Goal: Task Accomplishment & Management: Manage account settings

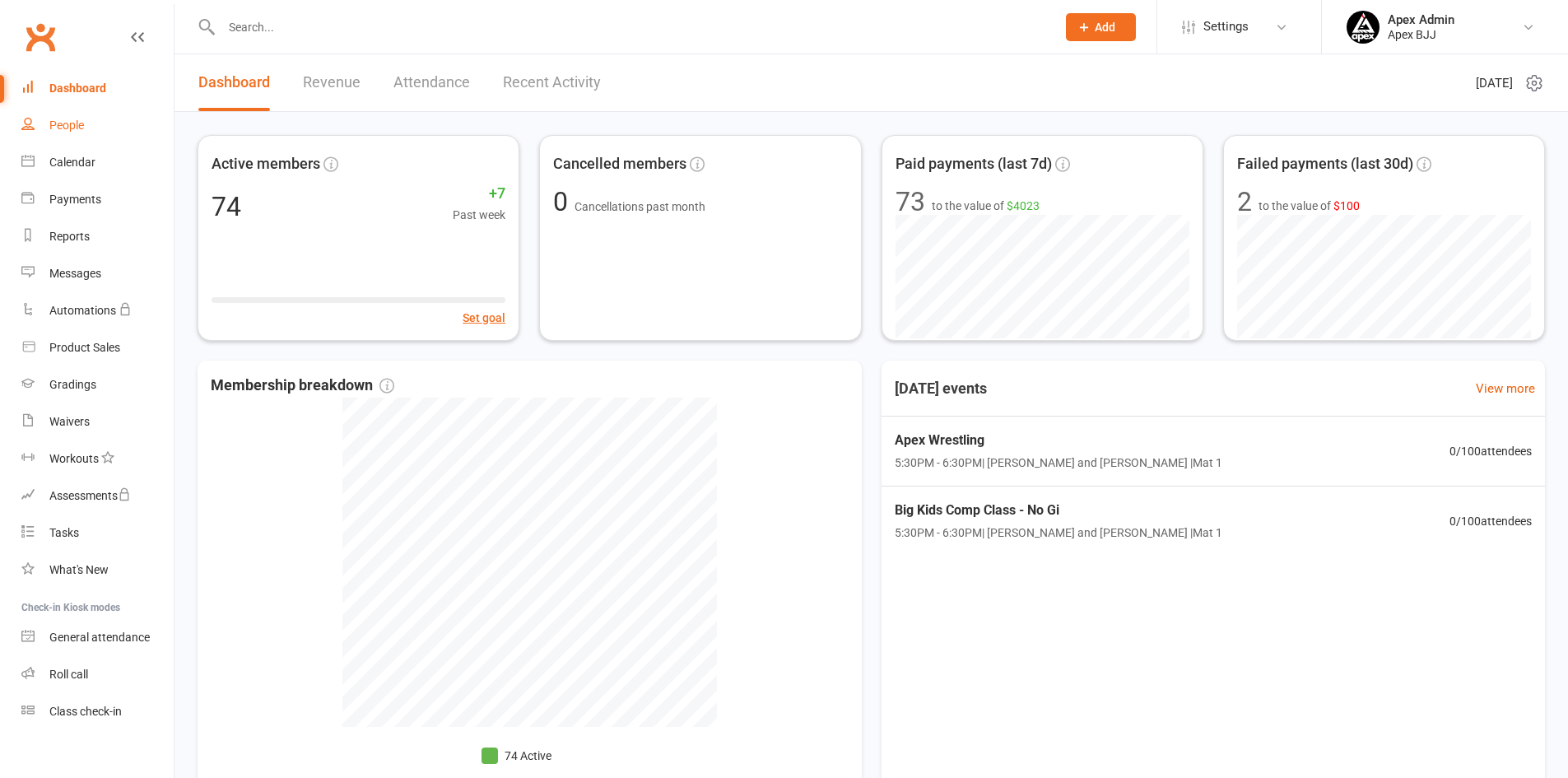
click at [66, 126] on div "People" at bounding box center [67, 125] width 35 height 13
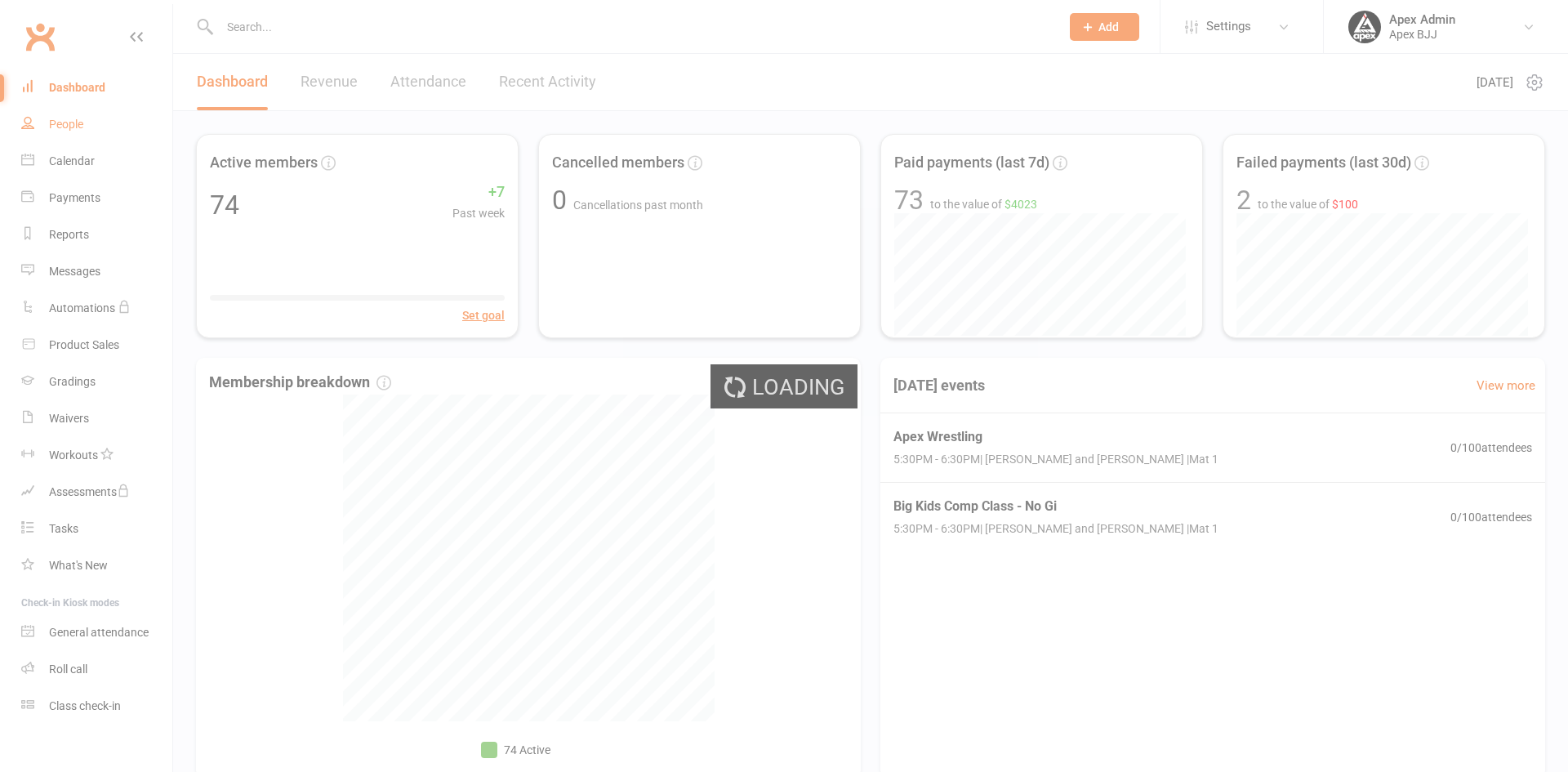
select select "100"
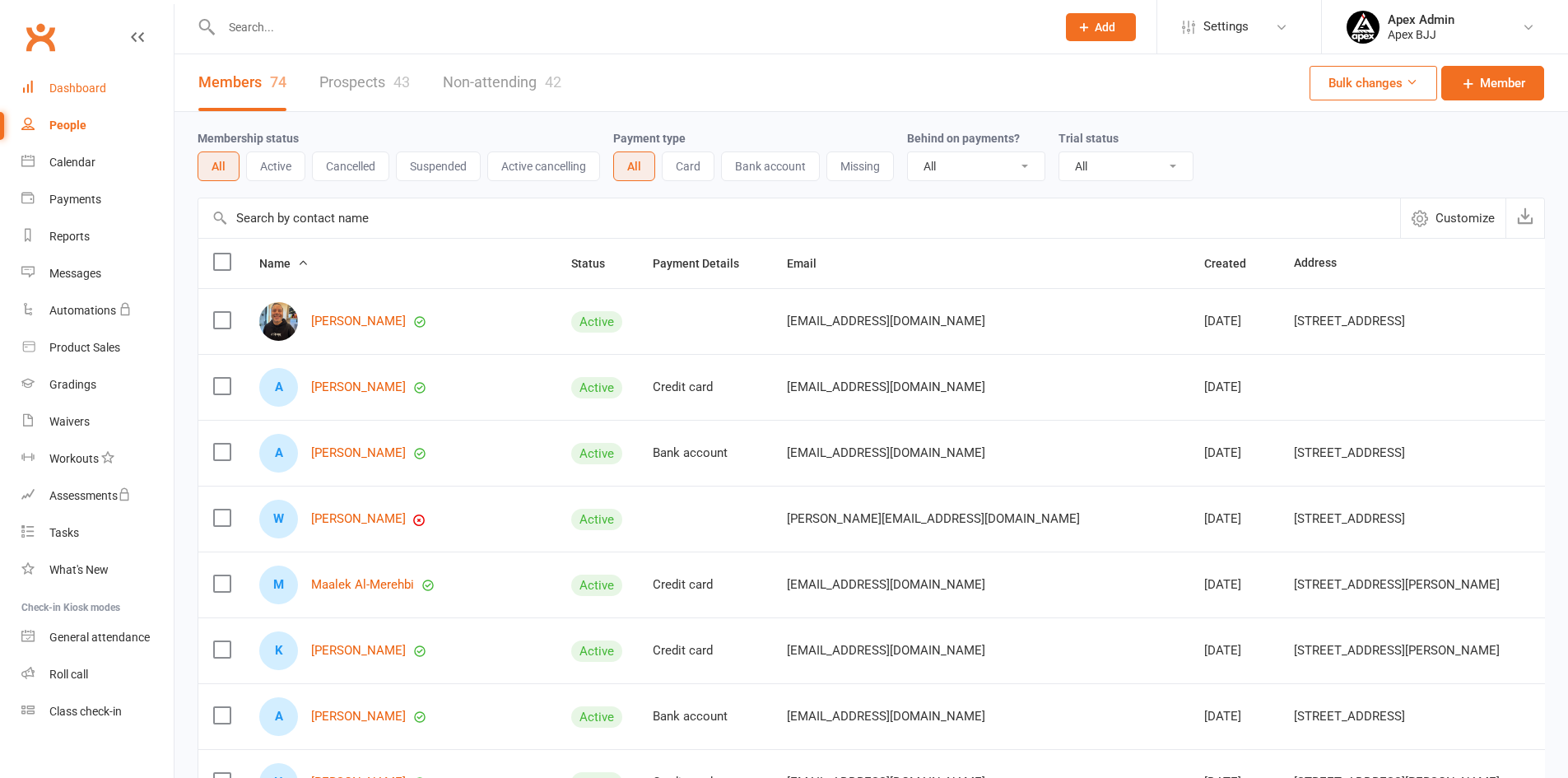
click at [89, 87] on div "Dashboard" at bounding box center [77, 88] width 57 height 13
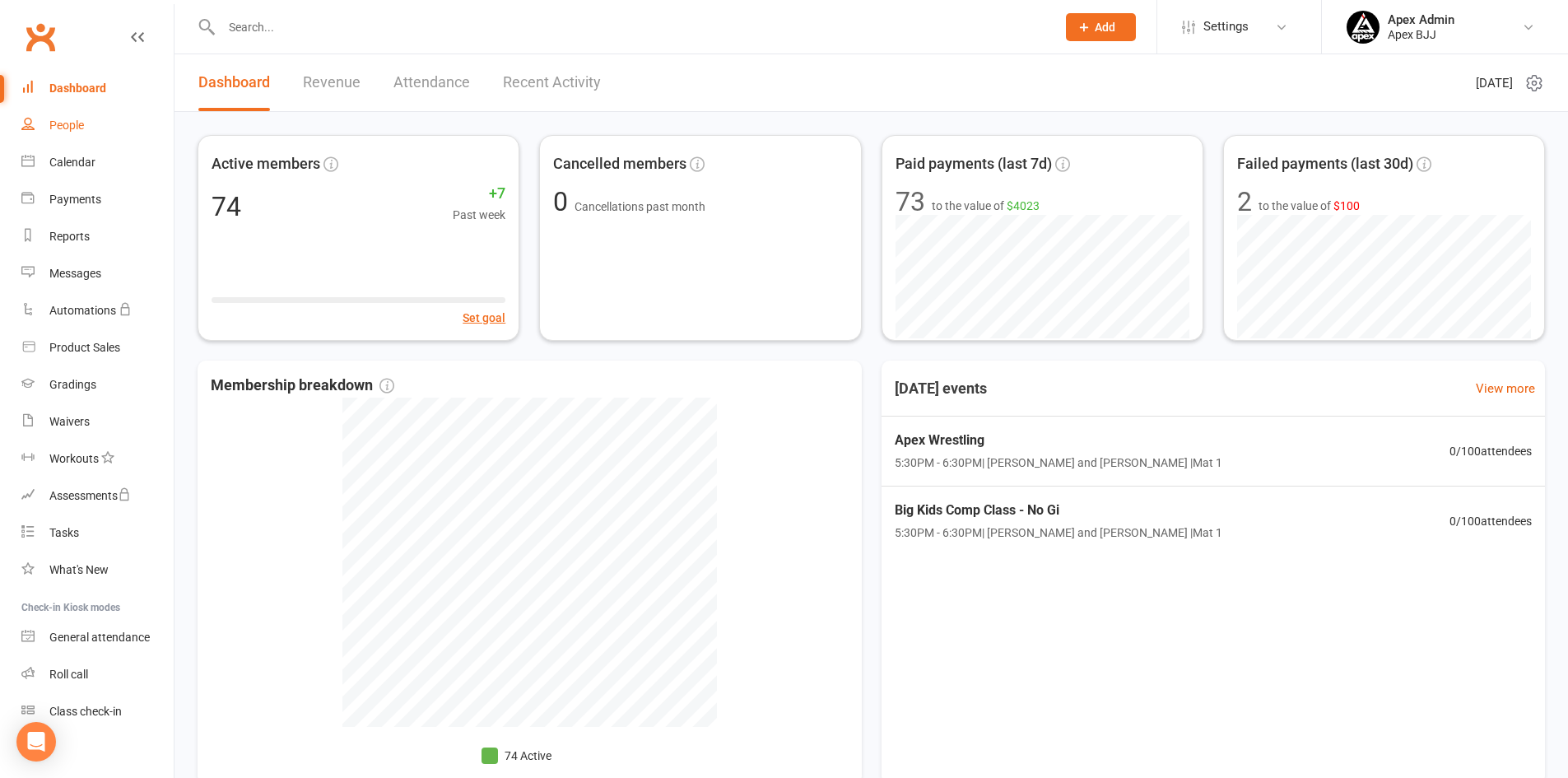
click at [82, 125] on div "People" at bounding box center [67, 125] width 35 height 13
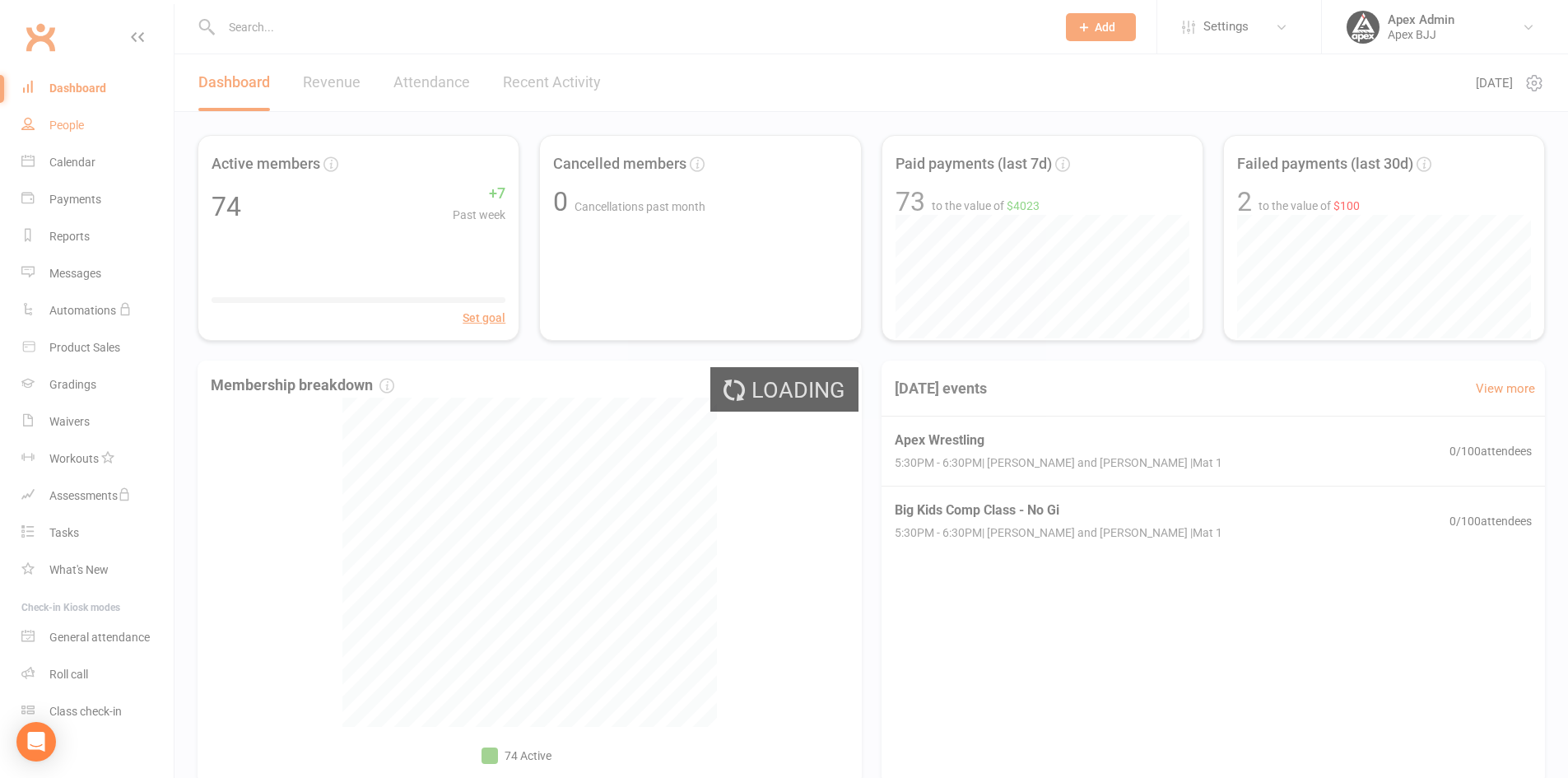
select select "100"
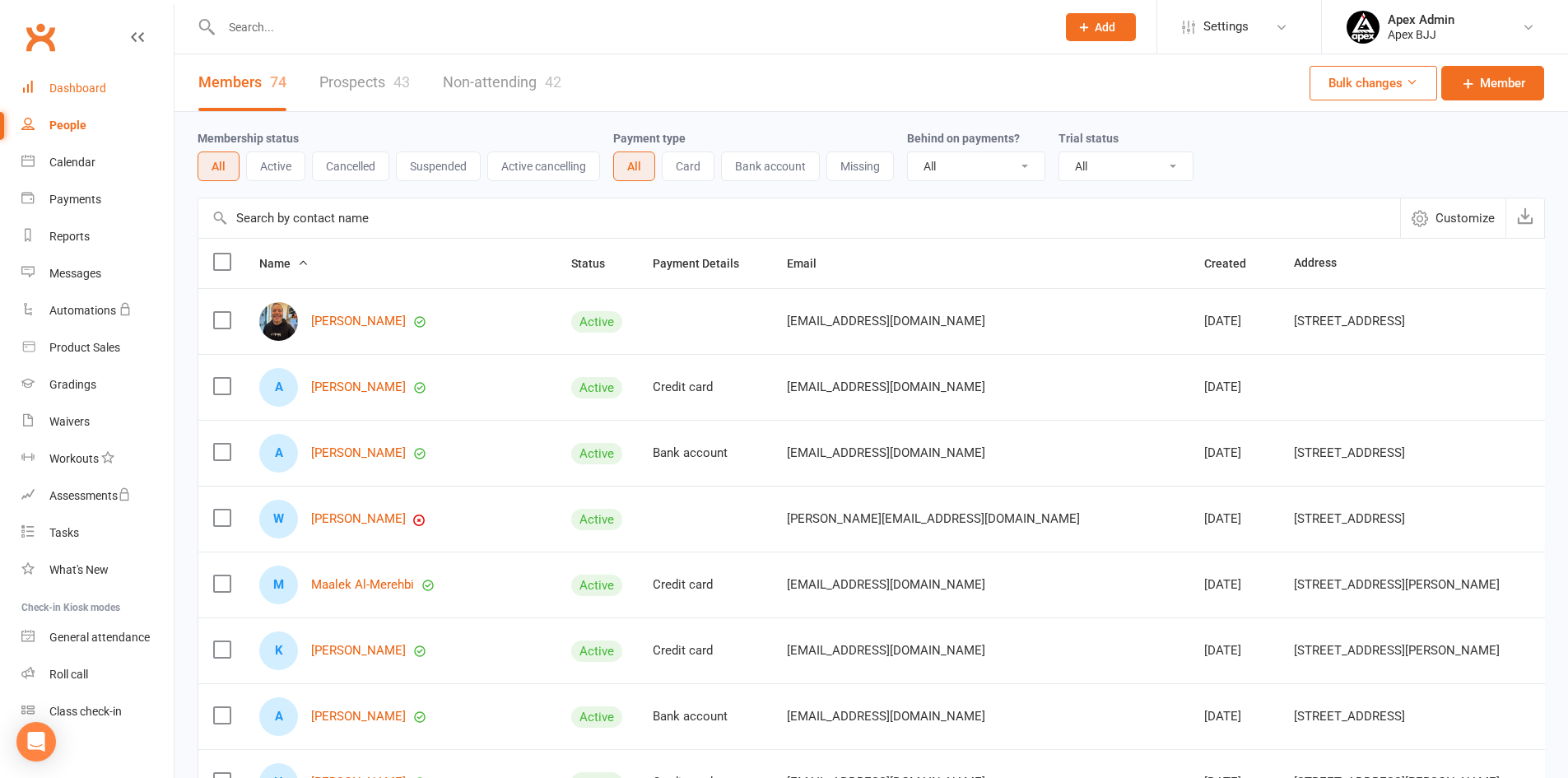
click at [92, 91] on div "Dashboard" at bounding box center [77, 88] width 57 height 13
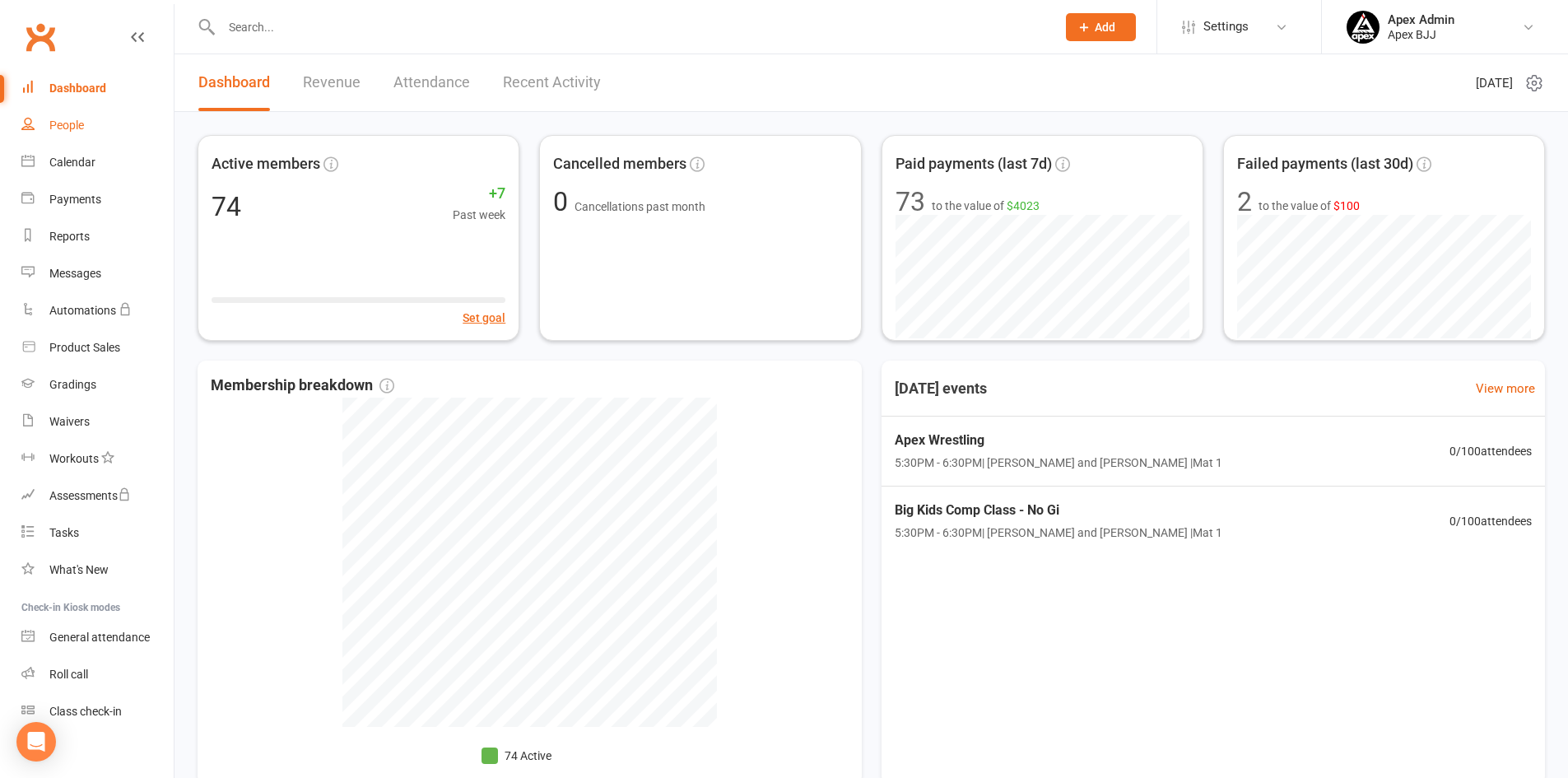
click at [76, 124] on div "People" at bounding box center [67, 125] width 35 height 13
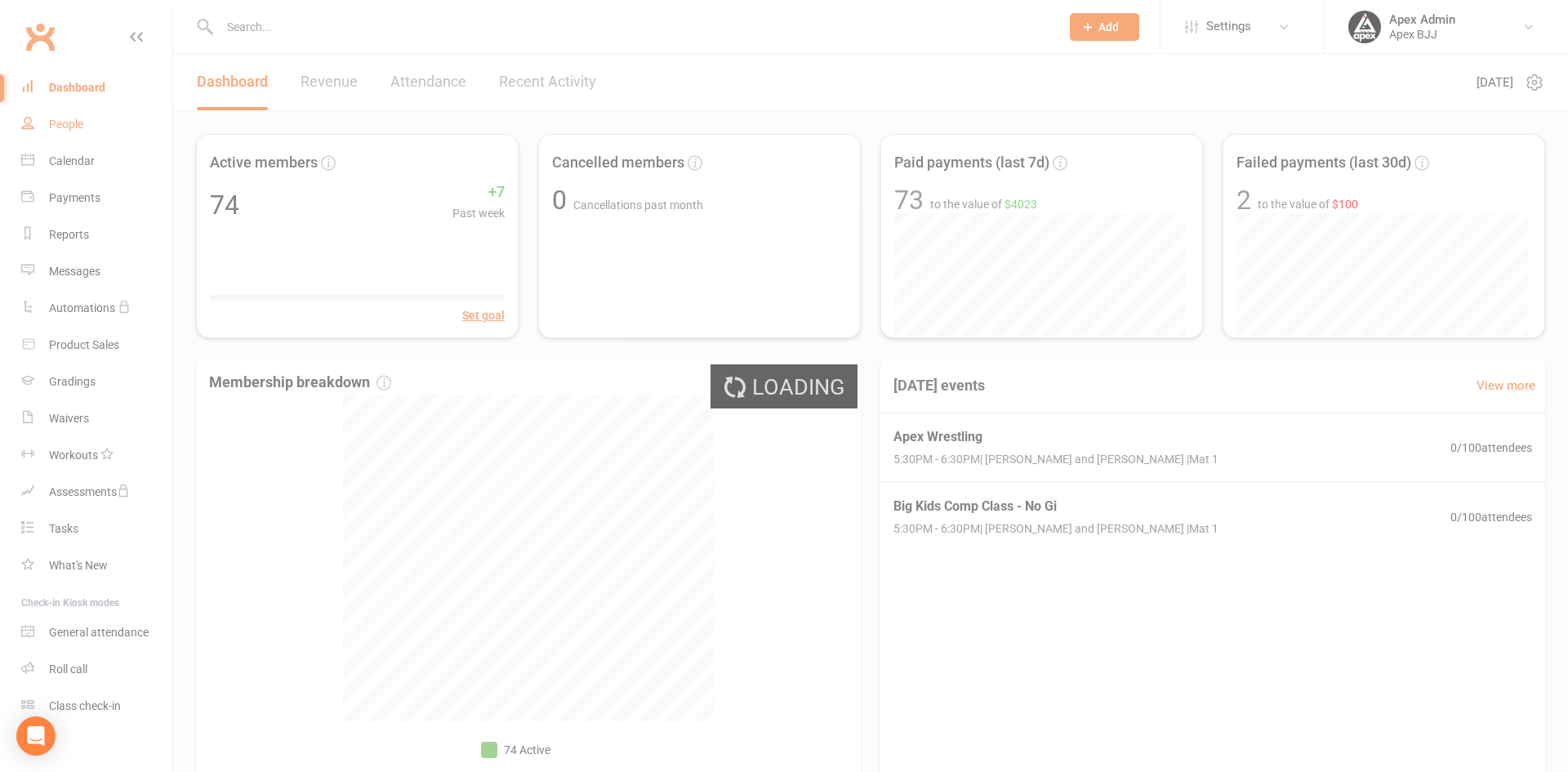
select select "100"
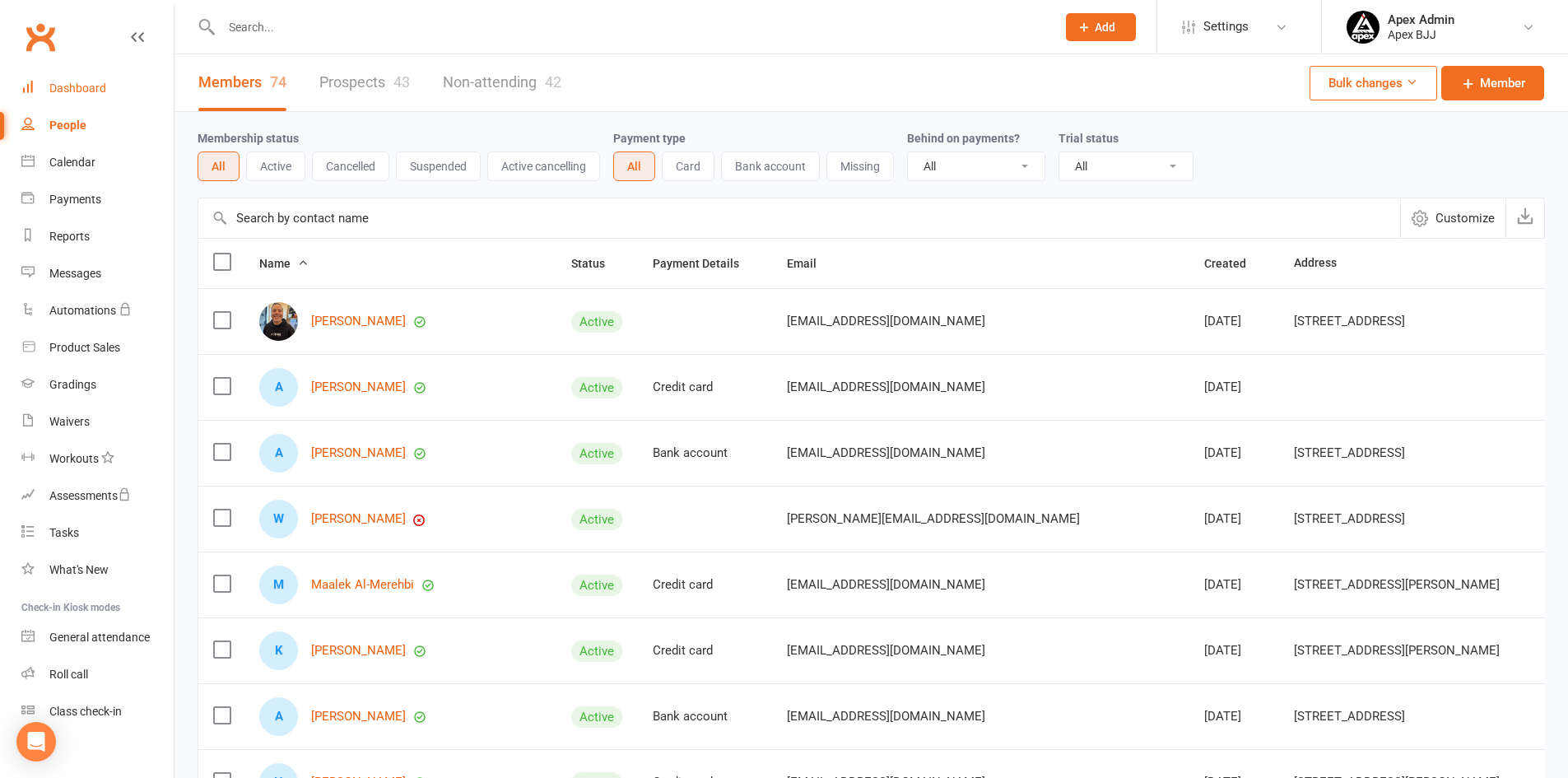
click at [87, 86] on div "Dashboard" at bounding box center [77, 88] width 57 height 13
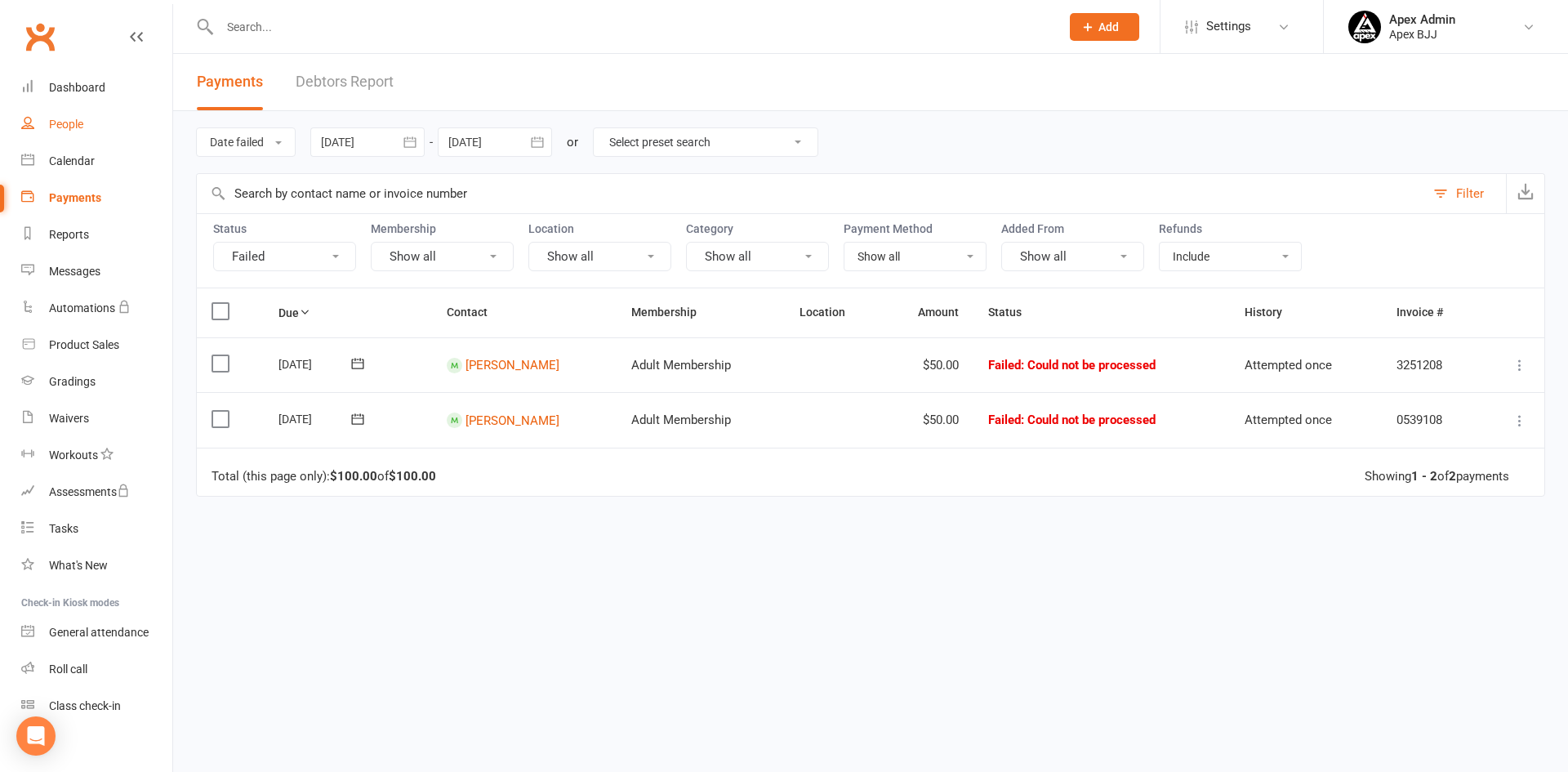
click at [78, 121] on div "People" at bounding box center [66, 124] width 34 height 13
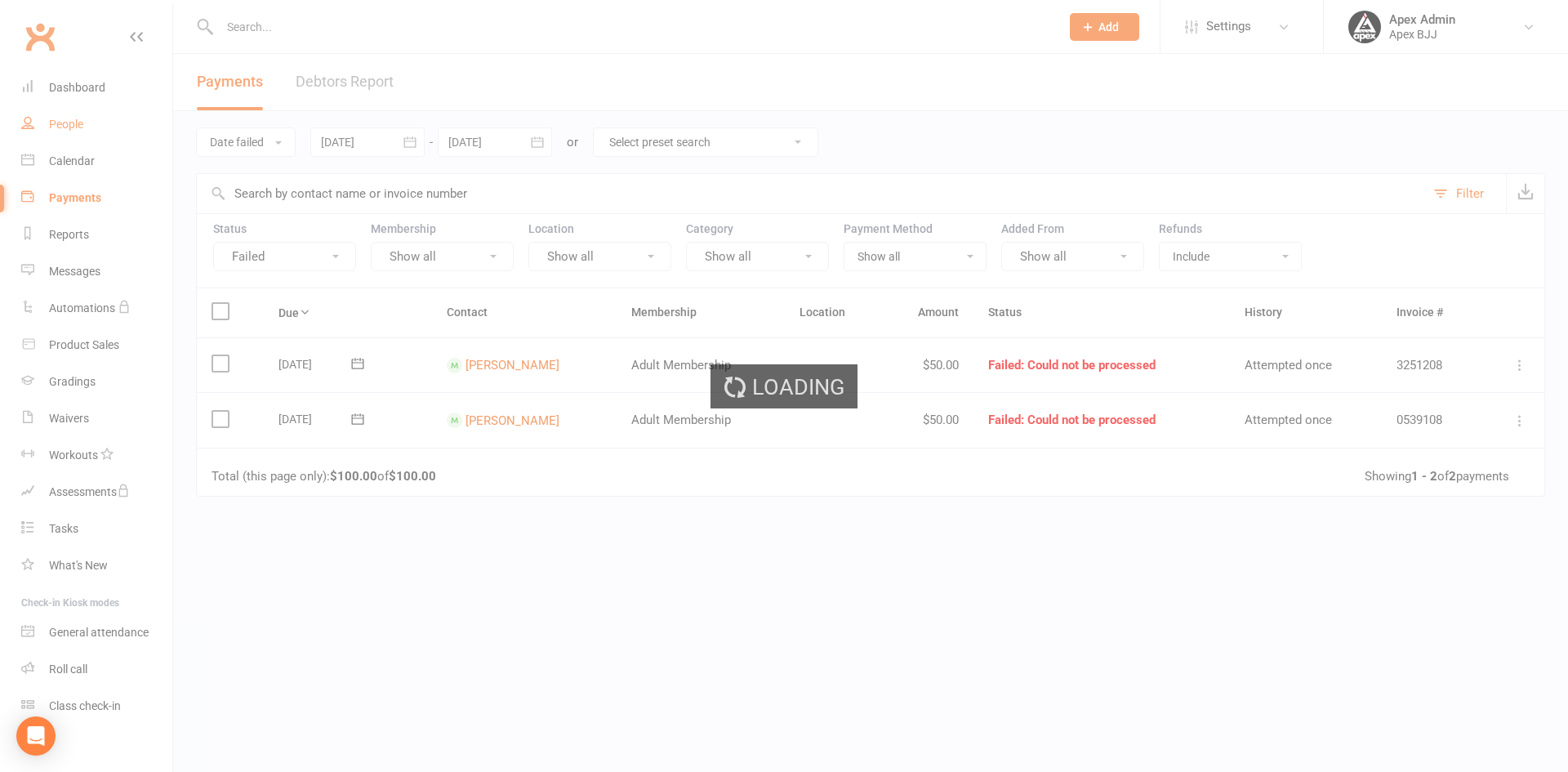
select select "100"
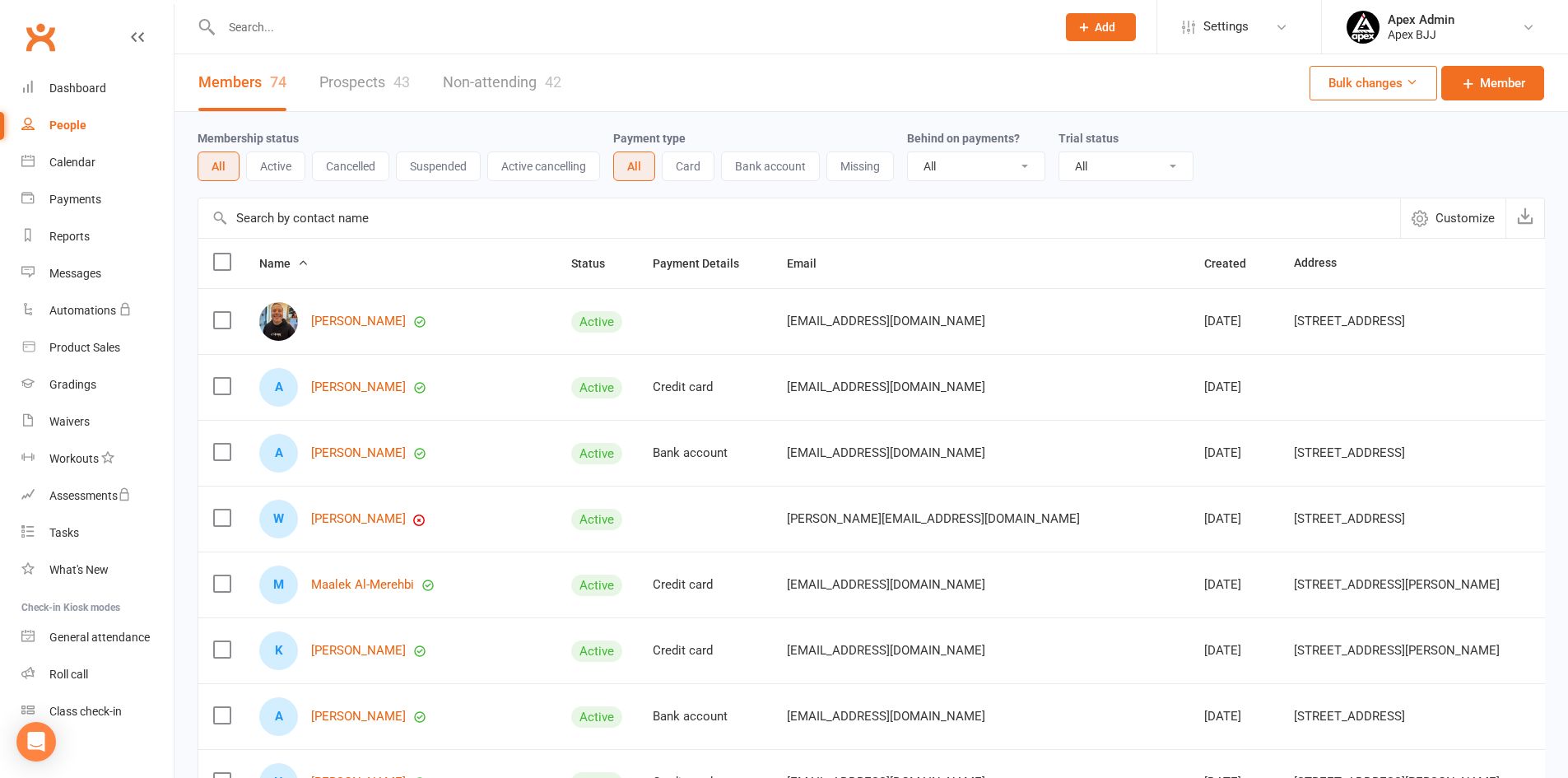
click at [386, 83] on link "Prospects 43" at bounding box center [365, 82] width 91 height 57
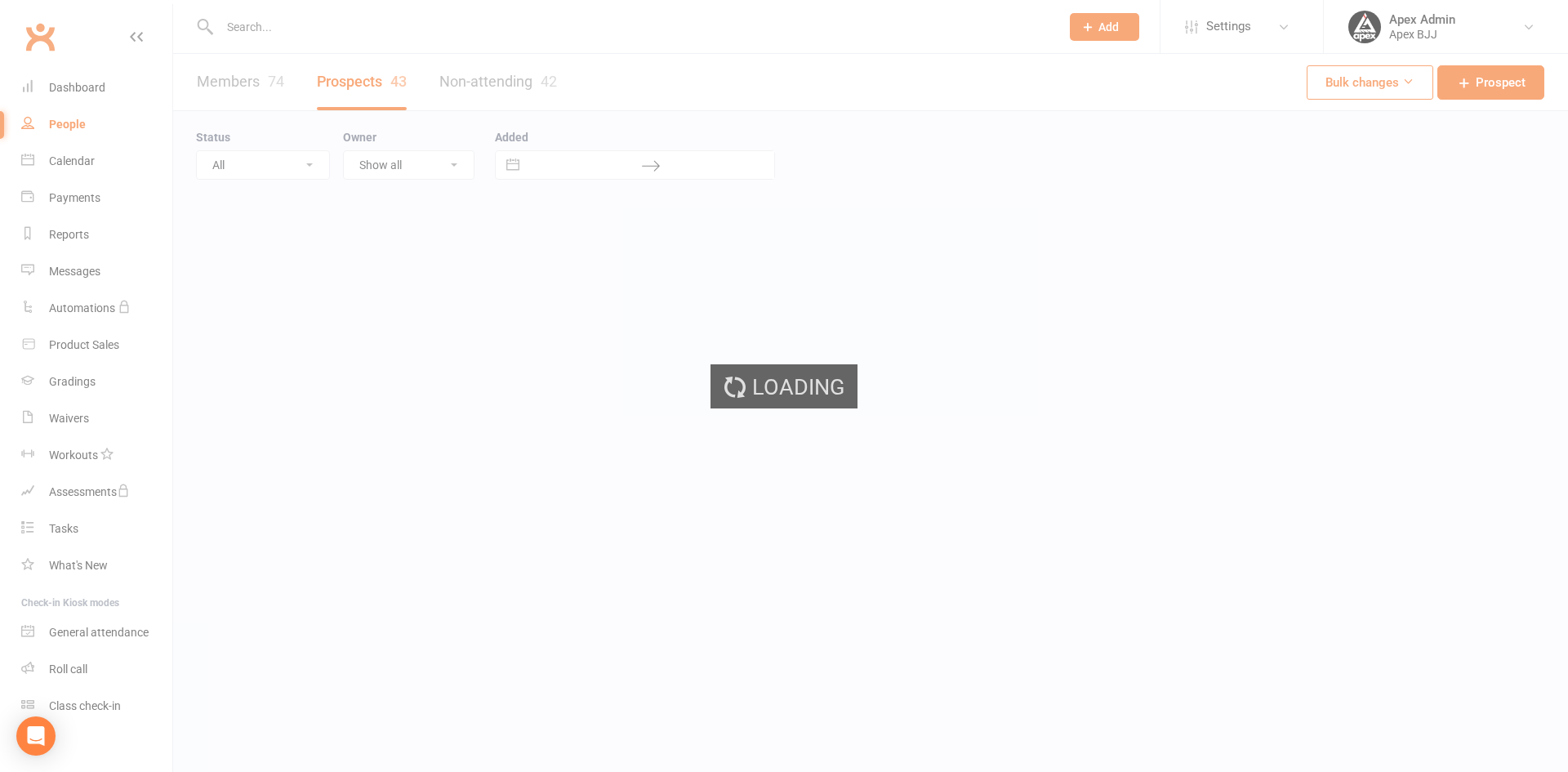
select select "100"
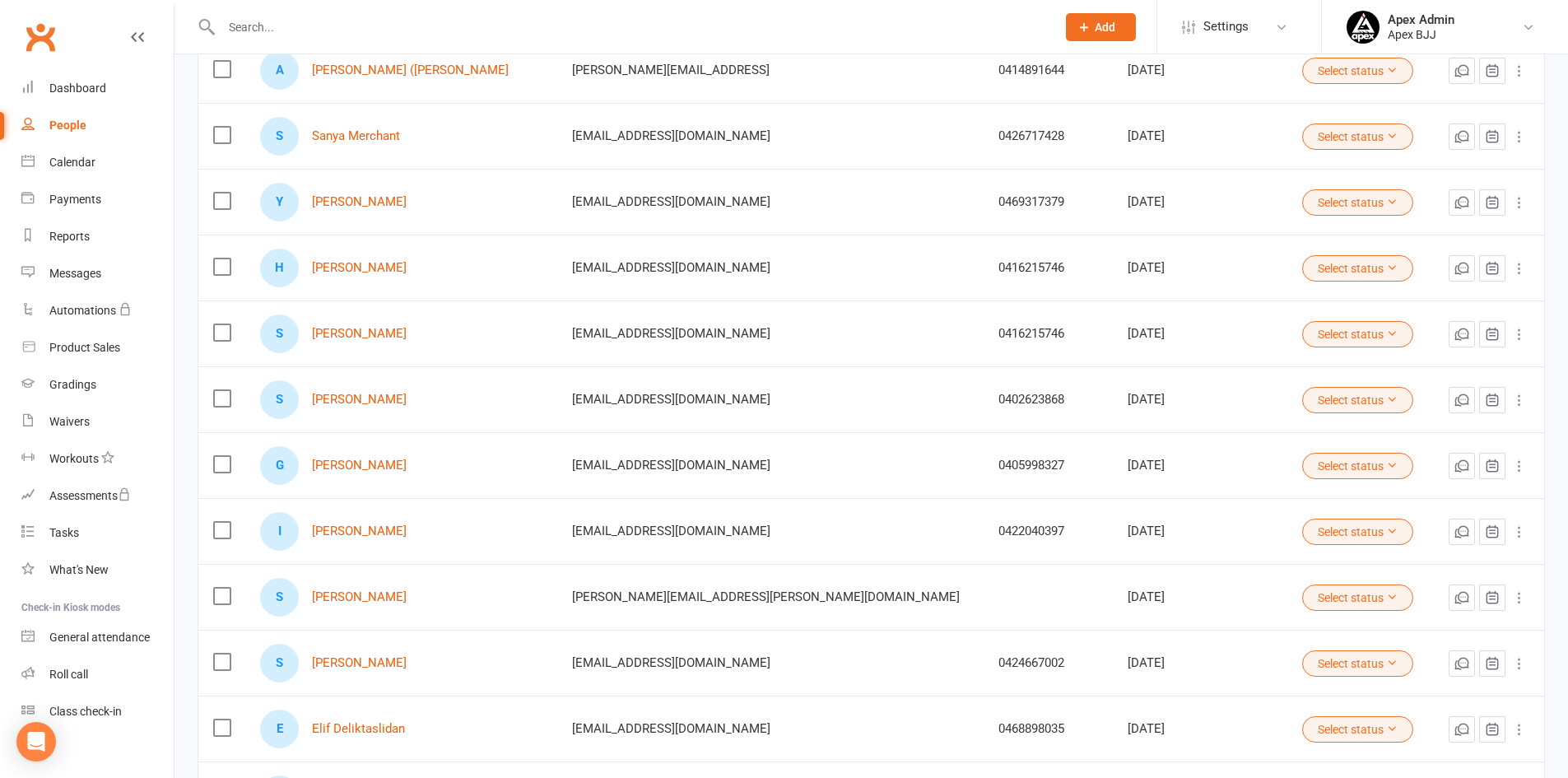
scroll to position [741, 0]
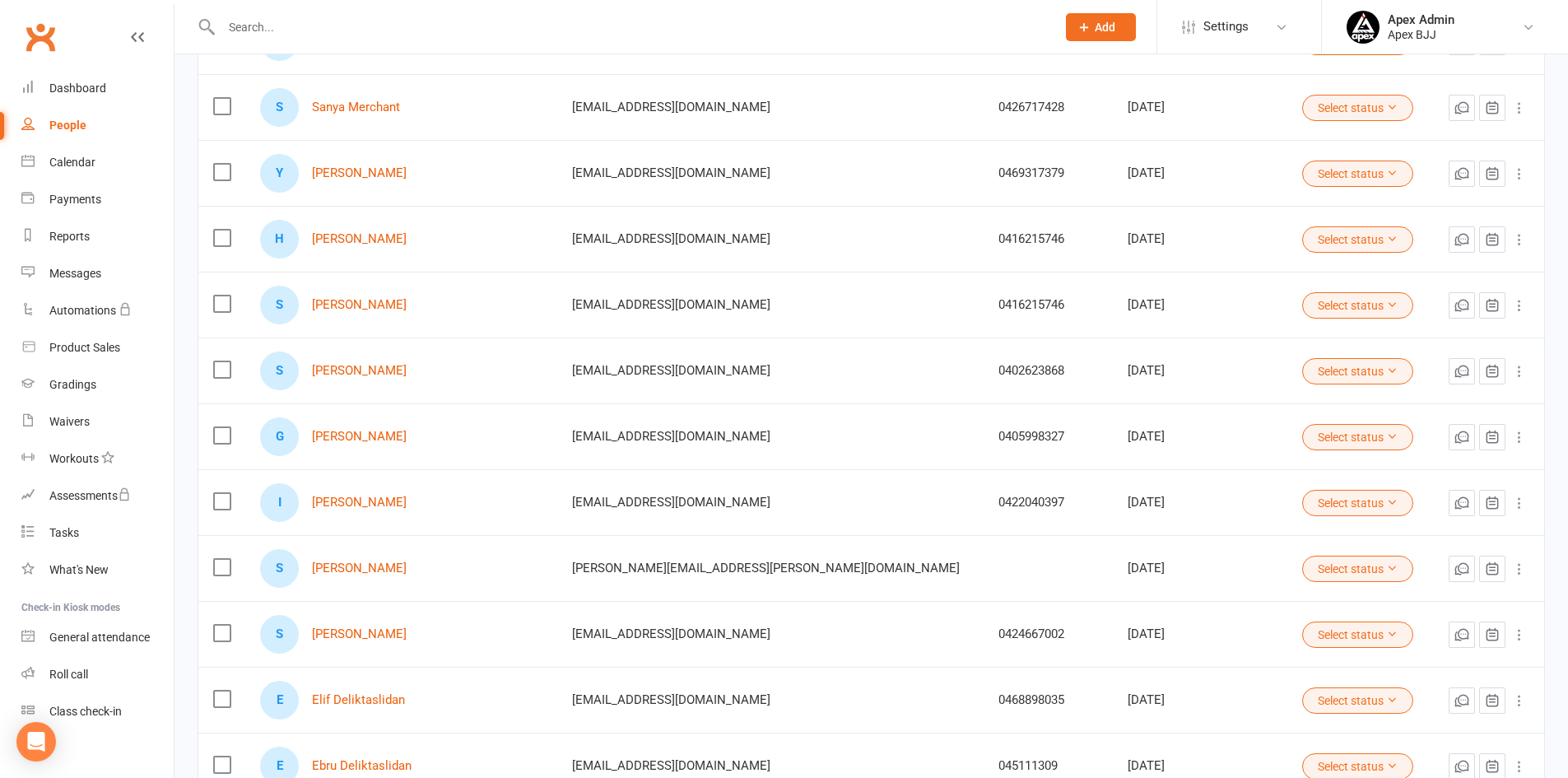
click at [1386, 437] on icon at bounding box center [1392, 436] width 12 height 12
click at [1383, 428] on td "Select status" at bounding box center [1359, 436] width 144 height 66
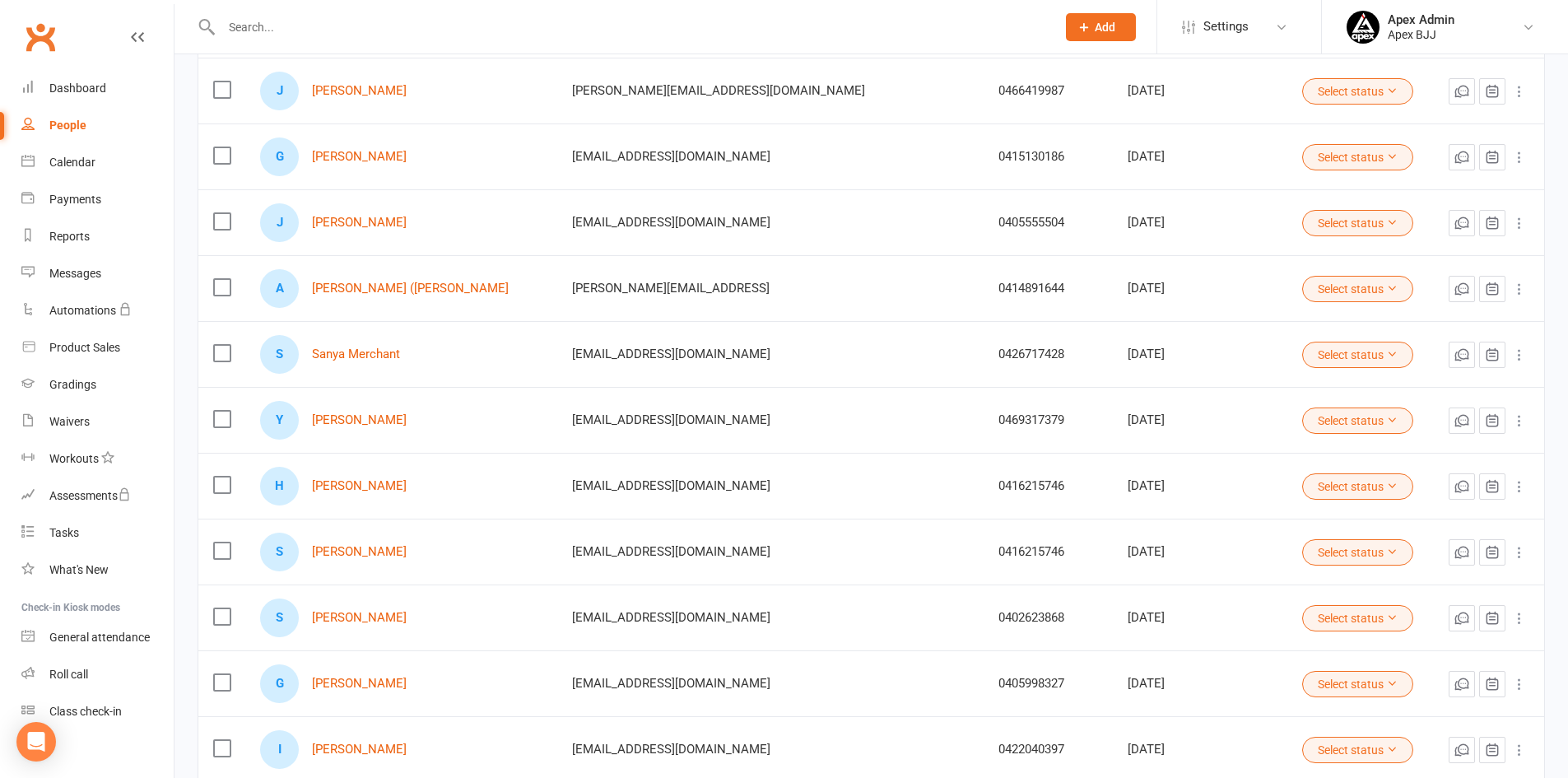
scroll to position [0, 0]
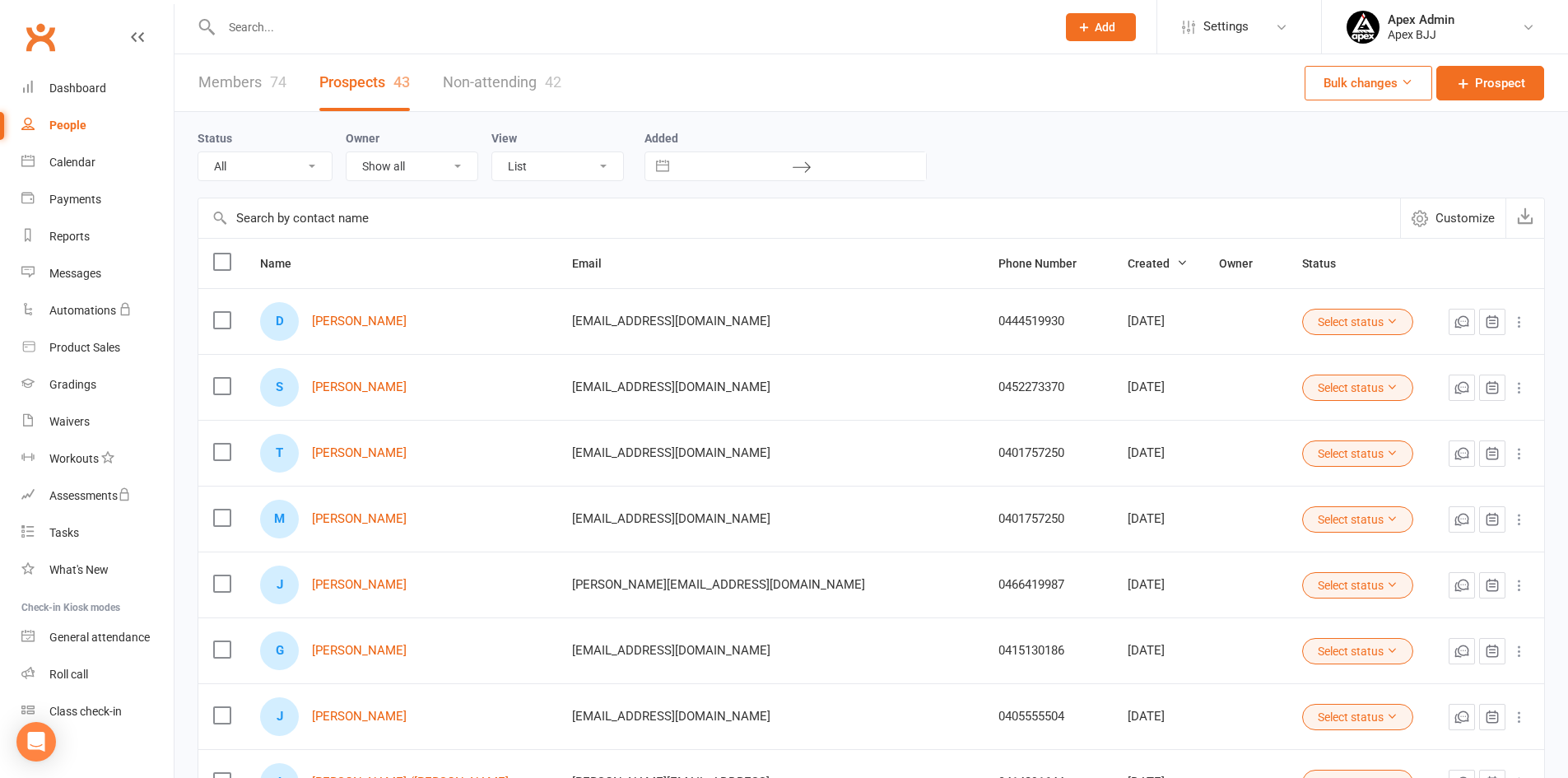
click at [259, 84] on link "Members 74" at bounding box center [242, 82] width 88 height 57
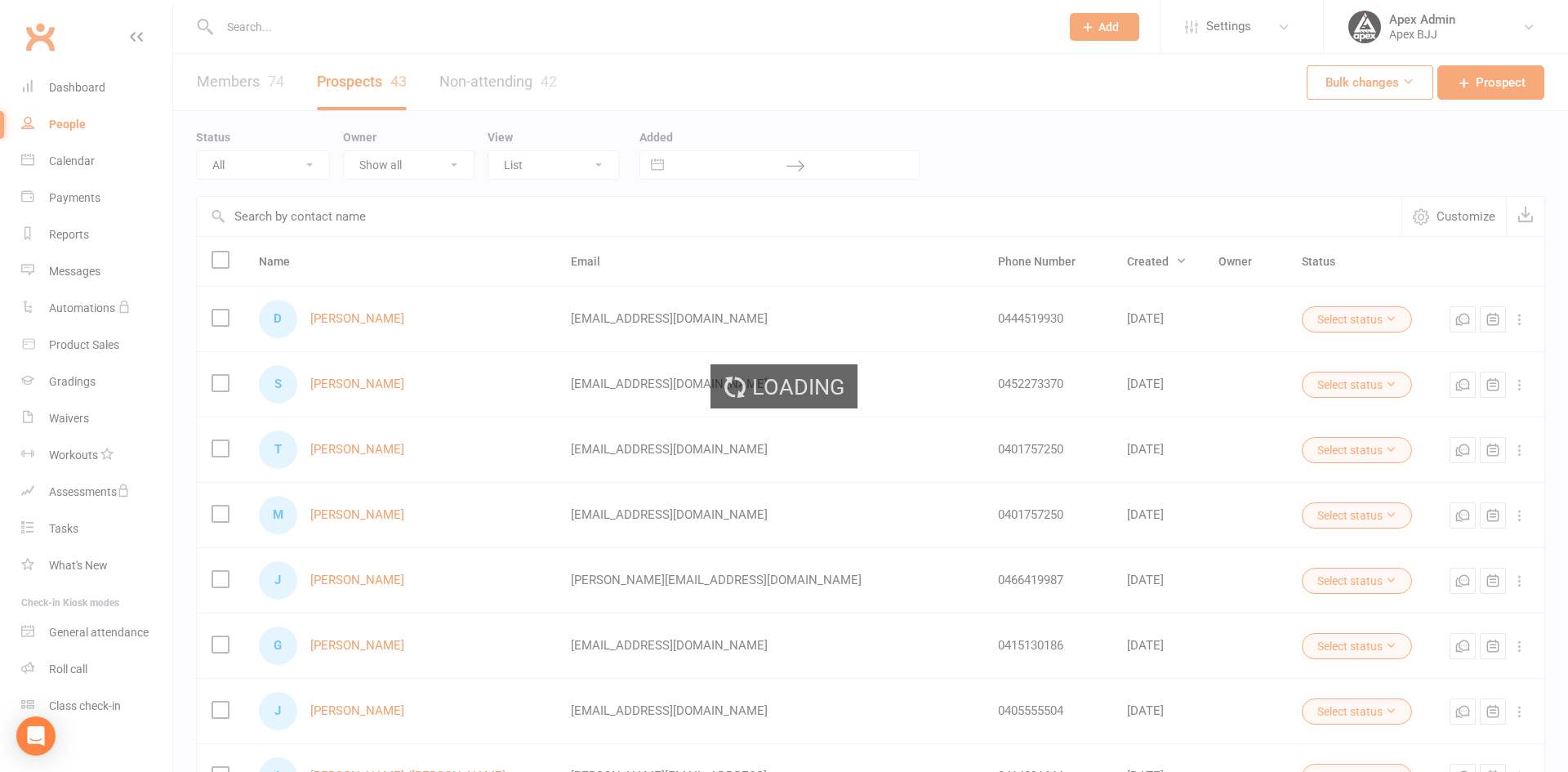
select select "100"
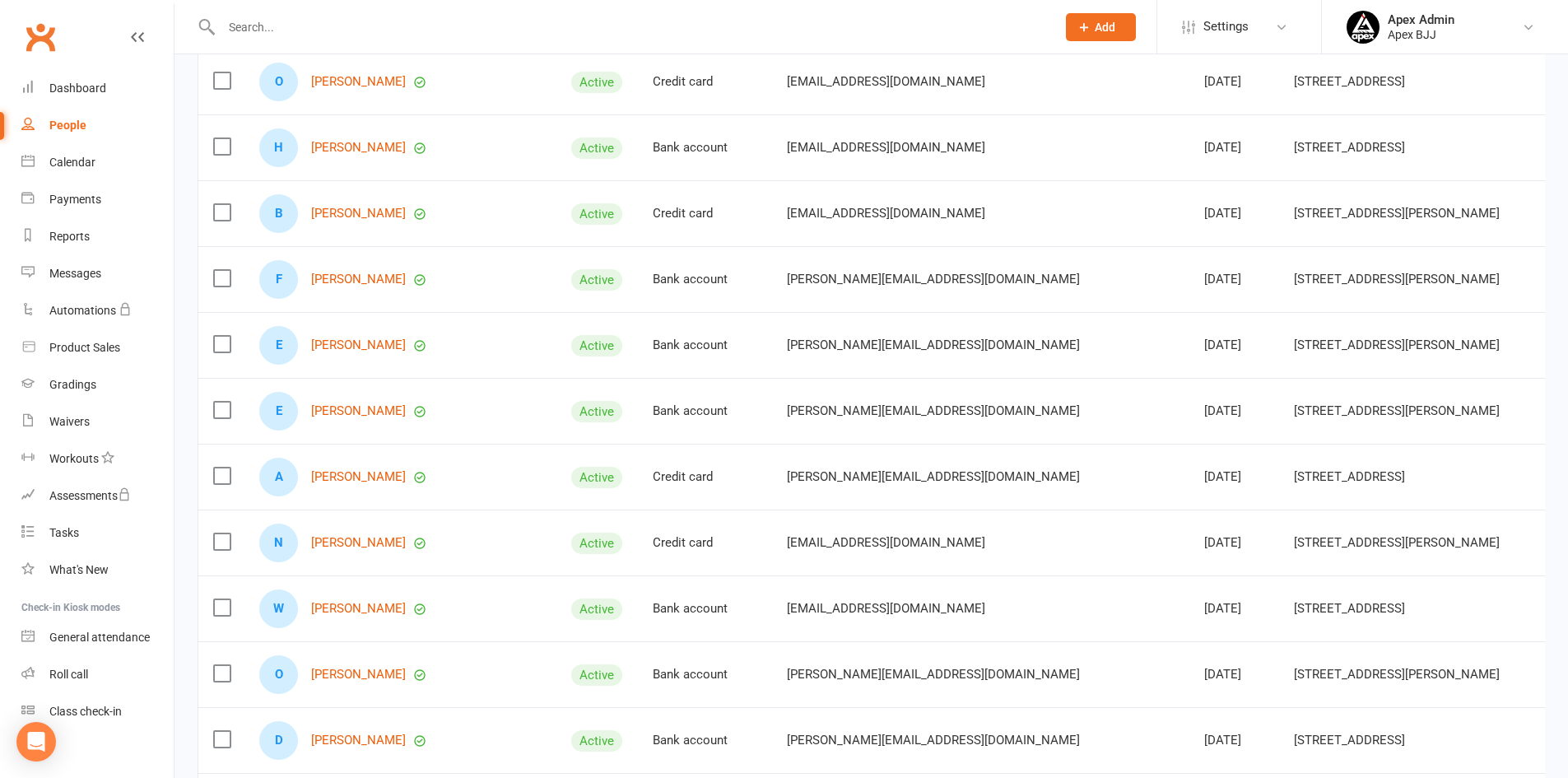
scroll to position [2552, 0]
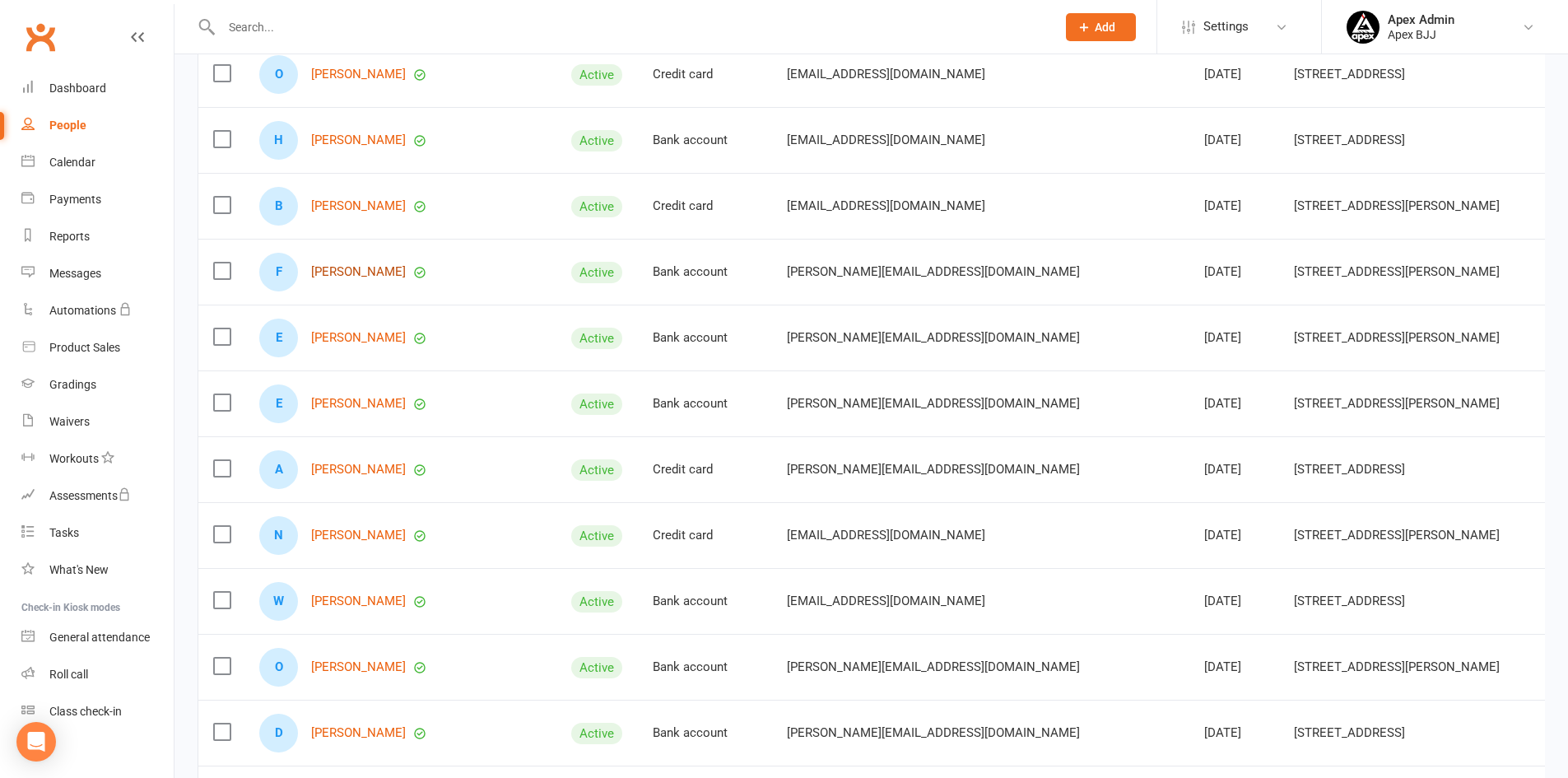
click at [341, 271] on link "[PERSON_NAME]" at bounding box center [358, 272] width 95 height 14
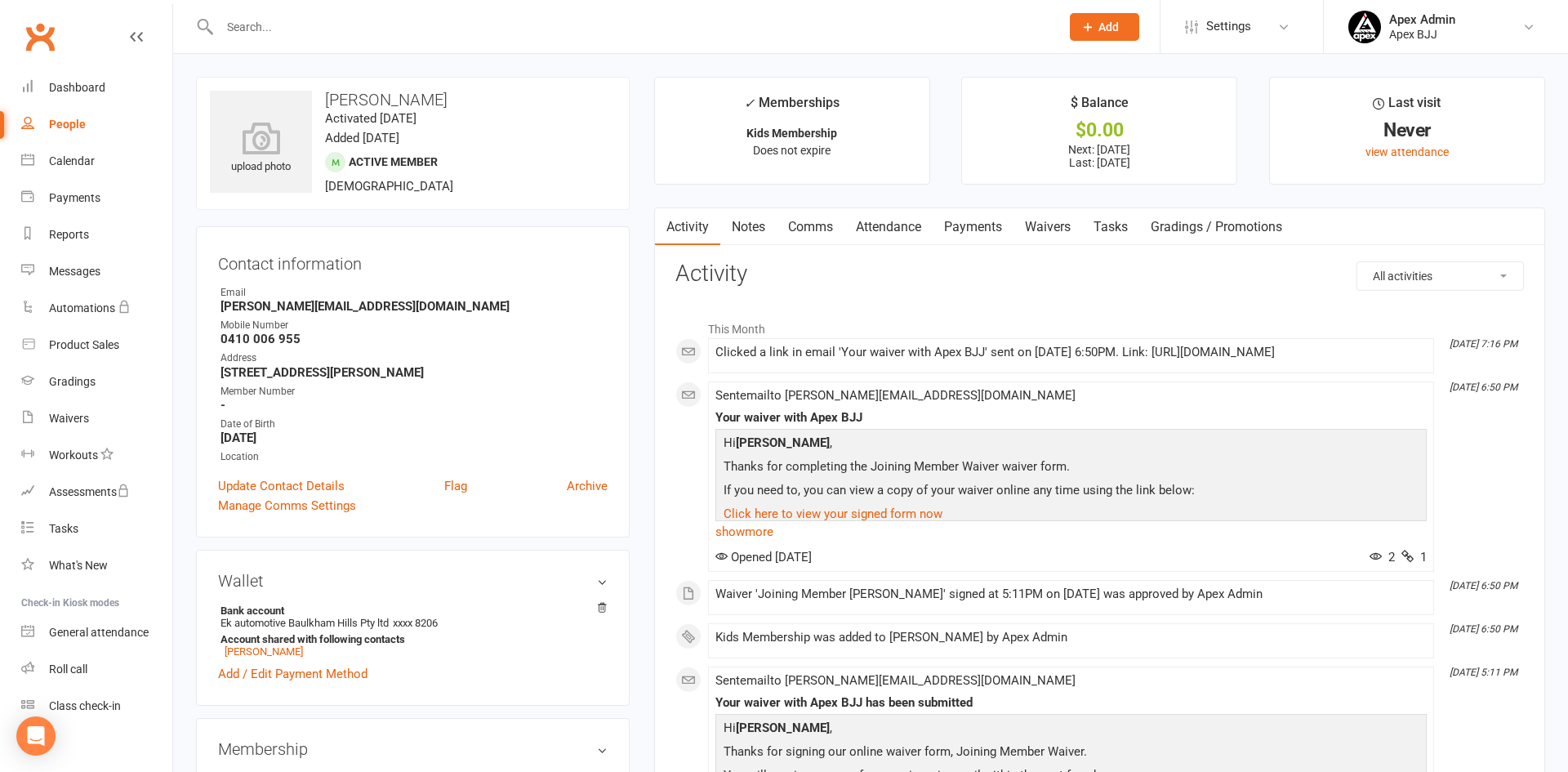
select select "100"
